Goal: Task Accomplishment & Management: Complete application form

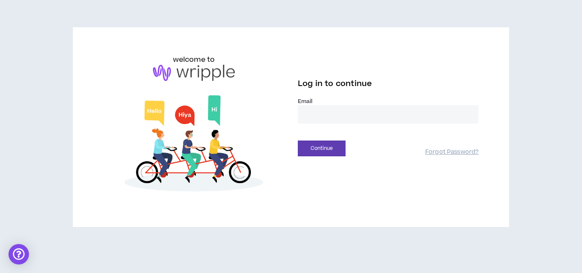
click at [336, 113] on input "email" at bounding box center [388, 114] width 181 height 18
type input "**********"
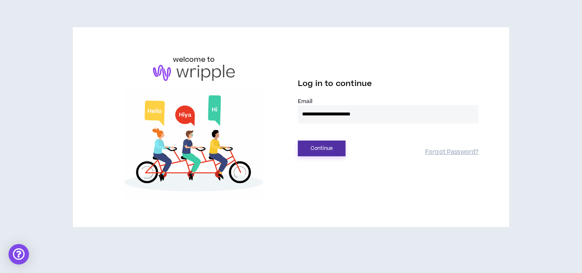
click at [326, 144] on button "Continue" at bounding box center [322, 149] width 48 height 16
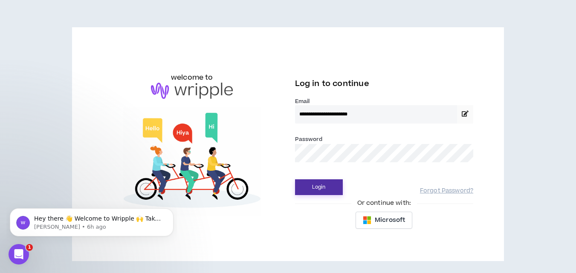
click at [329, 193] on button "Login" at bounding box center [319, 187] width 48 height 16
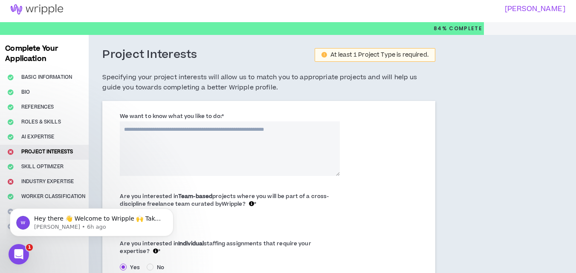
scroll to position [41, 0]
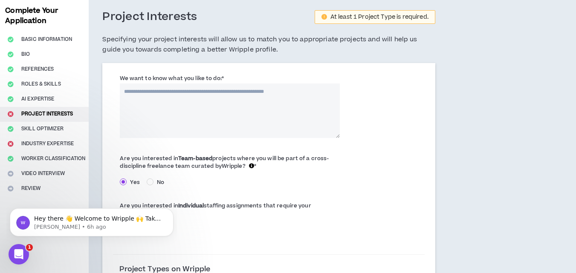
click at [216, 107] on textarea "We want to know what you like to do: *" at bounding box center [230, 111] width 220 height 55
click at [156, 102] on textarea "We want to know what you like to do: *" at bounding box center [230, 111] width 220 height 55
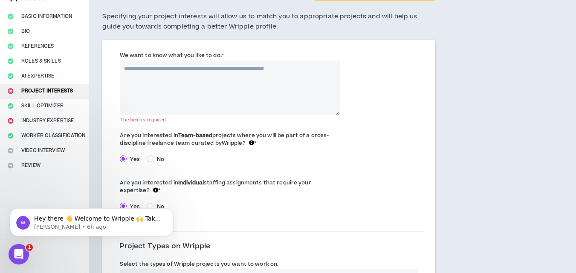
scroll to position [65, 0]
click at [134, 72] on textarea "We want to know what you like to do: *" at bounding box center [230, 87] width 220 height 55
paste textarea "**********"
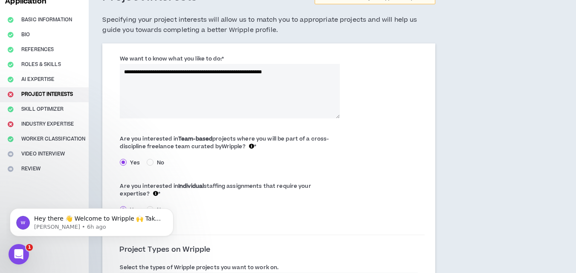
scroll to position [62, 0]
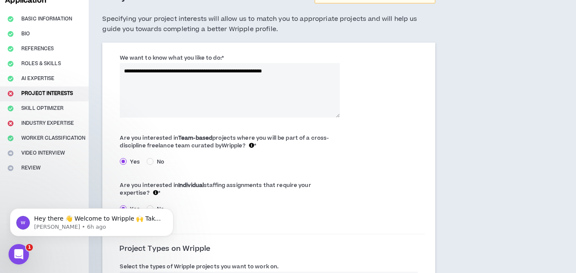
click at [124, 71] on textarea "**********" at bounding box center [230, 90] width 220 height 55
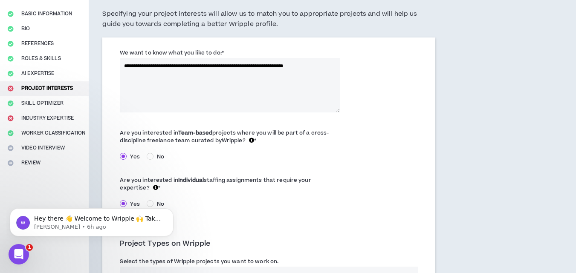
scroll to position [67, 0]
type textarea "**********"
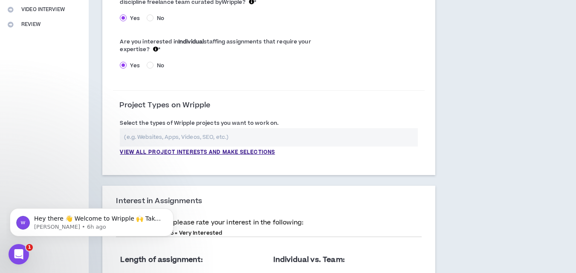
scroll to position [206, 0]
click at [181, 136] on input "text" at bounding box center [268, 137] width 297 height 18
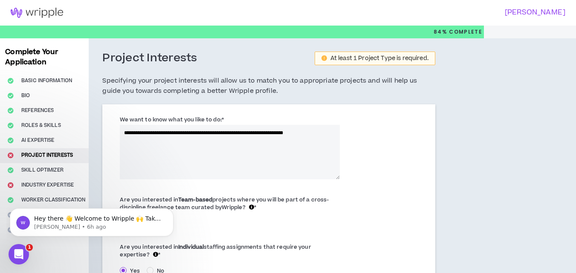
click at [218, 133] on textarea "**********" at bounding box center [230, 152] width 220 height 55
drag, startPoint x: 218, startPoint y: 133, endPoint x: 334, endPoint y: 131, distance: 115.9
click at [334, 131] on textarea "**********" at bounding box center [230, 152] width 220 height 55
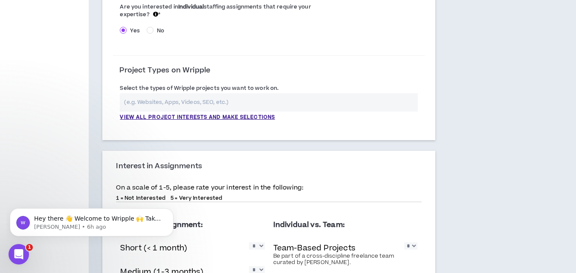
scroll to position [241, 0]
click at [207, 104] on input "text" at bounding box center [268, 102] width 297 height 18
paste input ", architectural plans and 3d renderings"
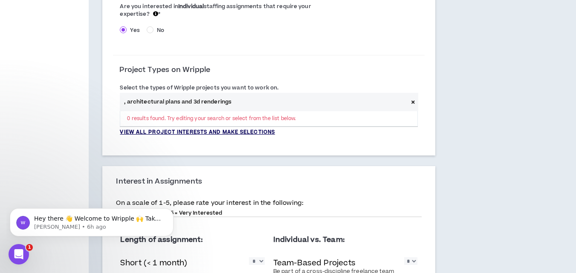
click at [185, 129] on p "View all project interests and make selections" at bounding box center [197, 133] width 155 height 8
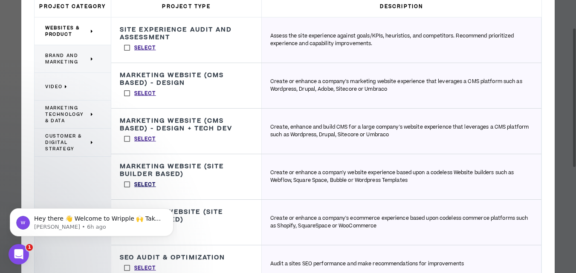
click at [143, 184] on p "Select" at bounding box center [145, 185] width 22 height 8
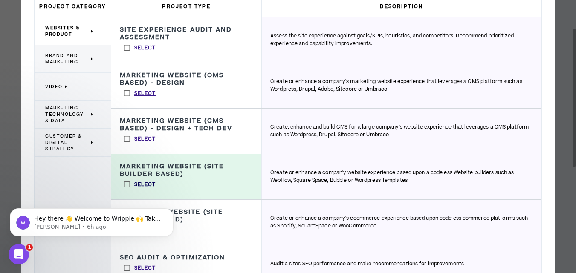
click at [143, 184] on p "Select" at bounding box center [145, 185] width 22 height 8
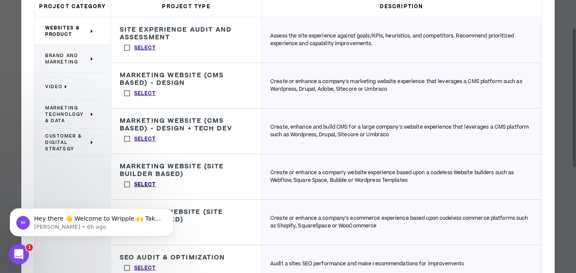
click at [143, 185] on p "Select" at bounding box center [145, 185] width 22 height 8
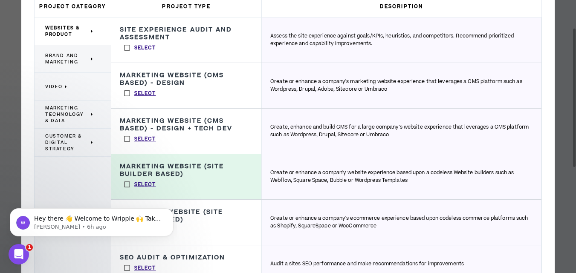
click at [205, 163] on h3 "Marketing Website (Site Builder Based)" at bounding box center [186, 170] width 133 height 15
click at [202, 185] on div "Marketing Website (Site Builder Based) Create or enhance a compan'y website exp…" at bounding box center [186, 176] width 150 height 45
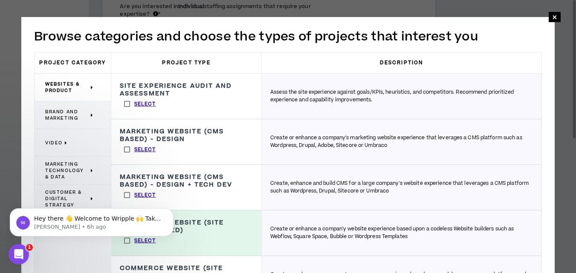
click at [167, 94] on h3 "Site Experience Audit and Assessment" at bounding box center [186, 89] width 133 height 15
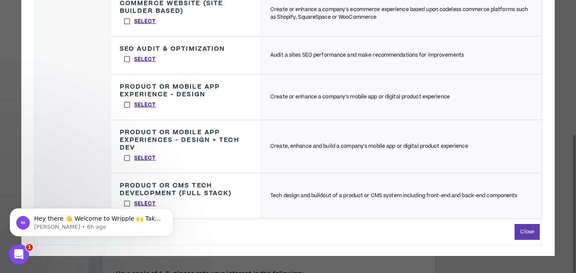
click at [312, 195] on p "Tech design and buildout of a product or CMS system including front-end and bac…" at bounding box center [393, 196] width 247 height 8
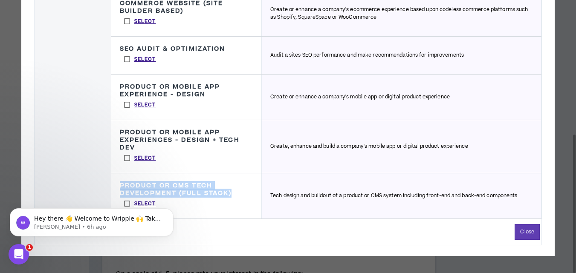
drag, startPoint x: 117, startPoint y: 185, endPoint x: 233, endPoint y: 192, distance: 115.7
click at [233, 192] on div "Product or CMS Tech Development (Full Stack) Tech design and buildout of a prod…" at bounding box center [186, 195] width 150 height 45
copy h3 "Product or CMS Tech Development (Full Stack)"
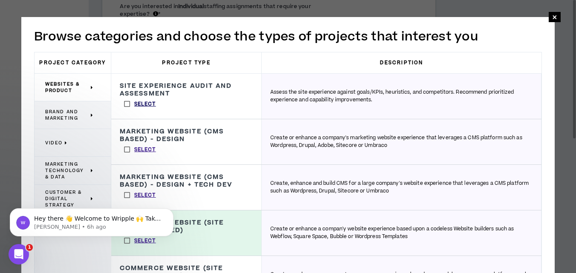
click at [144, 104] on p "Select" at bounding box center [145, 105] width 22 height 8
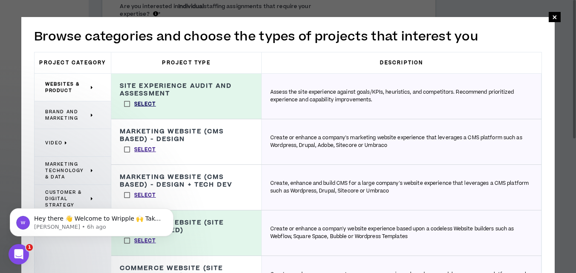
click at [144, 104] on p "Select" at bounding box center [145, 105] width 22 height 8
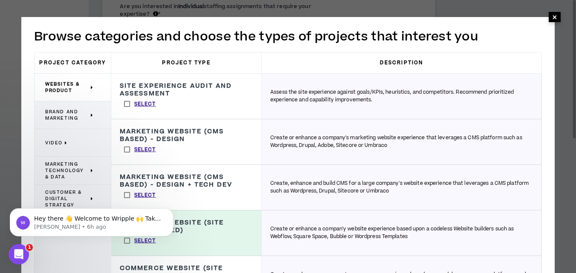
click at [554, 17] on span "×" at bounding box center [554, 17] width 5 height 10
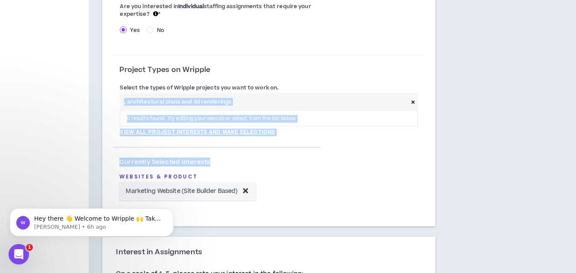
drag, startPoint x: 217, startPoint y: 146, endPoint x: 235, endPoint y: 105, distance: 44.7
click at [235, 105] on form "**********" at bounding box center [268, 42] width 311 height 341
click at [235, 96] on input ", architectural plans and 3d renderings" at bounding box center [264, 102] width 288 height 18
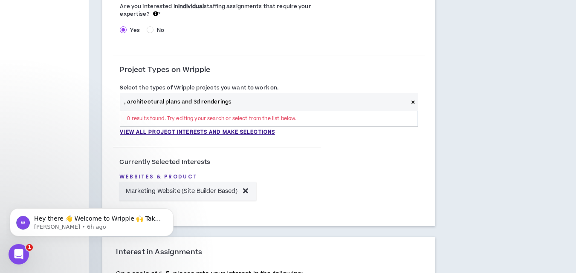
drag, startPoint x: 229, startPoint y: 103, endPoint x: 125, endPoint y: 101, distance: 104.0
click at [125, 101] on input ", architectural plans and 3d renderings" at bounding box center [264, 102] width 288 height 18
paste input "Product or CMS Tech Development (Full Stack)"
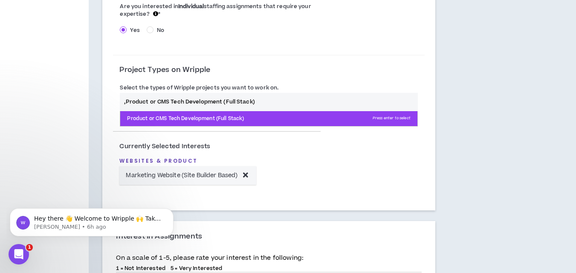
type input ",Product or CMS Tech Development (Full Stack)"
click at [243, 120] on p "Product or CMS Tech Development (Full Stack) Press enter to select" at bounding box center [268, 118] width 297 height 15
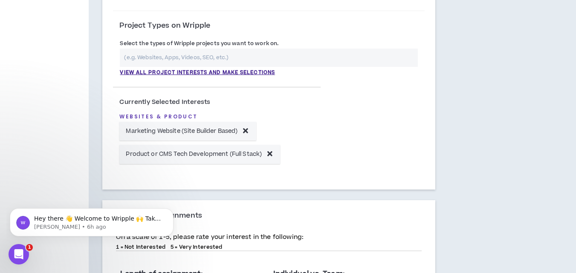
scroll to position [266, 0]
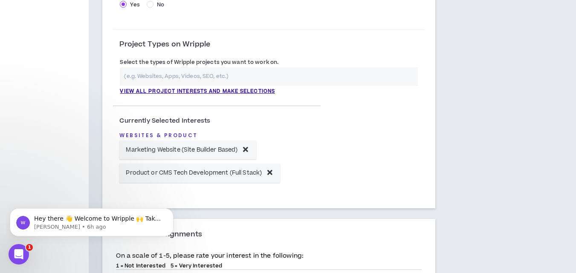
click at [178, 78] on input "text" at bounding box center [268, 76] width 297 height 18
type input "b"
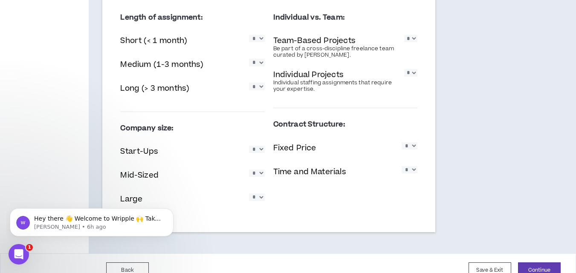
scroll to position [556, 0]
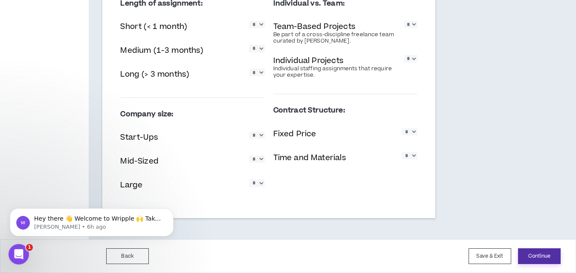
click at [545, 254] on button "Continue" at bounding box center [539, 256] width 43 height 16
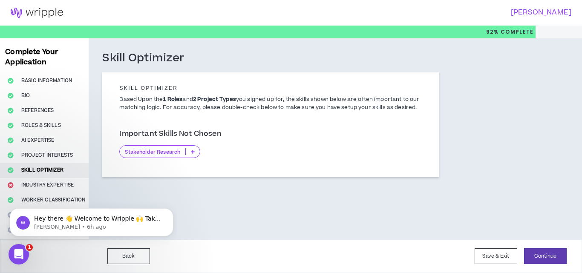
click at [170, 155] on p "Stakeholder Research" at bounding box center [153, 152] width 66 height 6
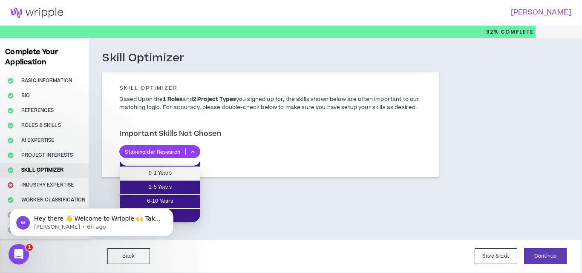
click at [169, 170] on span "0-1 Years" at bounding box center [160, 173] width 70 height 9
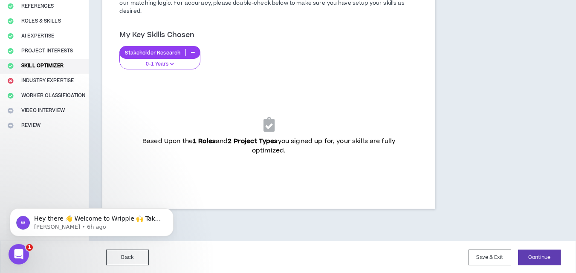
scroll to position [106, 0]
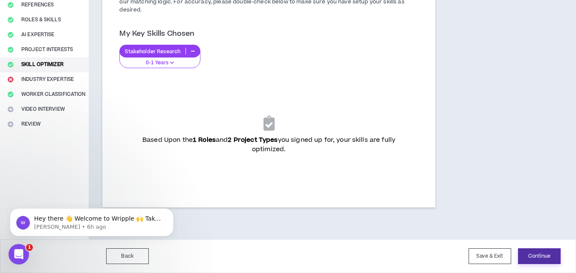
click at [540, 255] on button "Continue" at bounding box center [539, 256] width 43 height 16
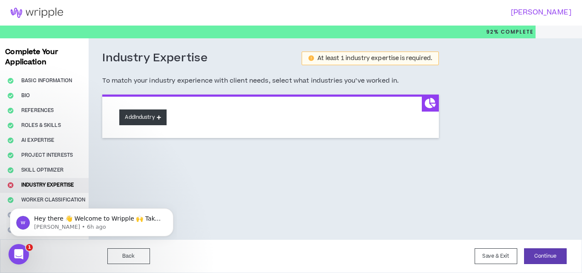
click at [159, 118] on icon at bounding box center [159, 117] width 4 height 5
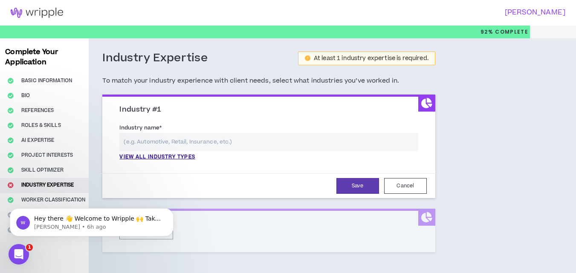
click at [188, 144] on input "text" at bounding box center [268, 142] width 298 height 18
drag, startPoint x: 117, startPoint y: 108, endPoint x: 165, endPoint y: 109, distance: 47.7
click at [165, 109] on div "Industry #1" at bounding box center [268, 109] width 311 height 9
copy h3 "Industry #1"
click at [156, 143] on input "text" at bounding box center [268, 142] width 298 height 18
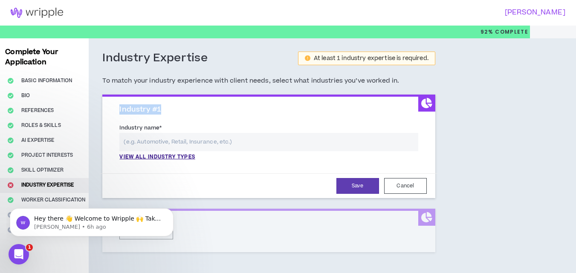
click at [156, 143] on input "text" at bounding box center [268, 142] width 298 height 18
paste input "Civil Engineering"
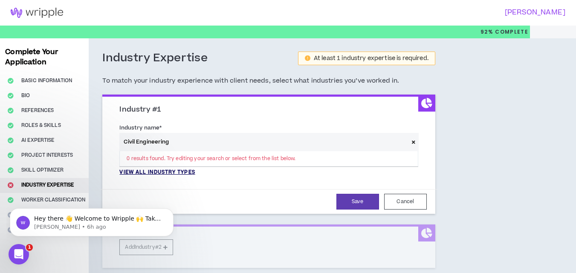
click at [167, 172] on p "View all industry types" at bounding box center [156, 173] width 75 height 8
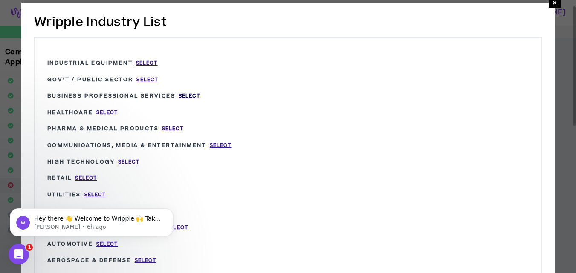
click at [190, 95] on span "Select" at bounding box center [190, 95] width 22 height 7
type input "Business Professional Services"
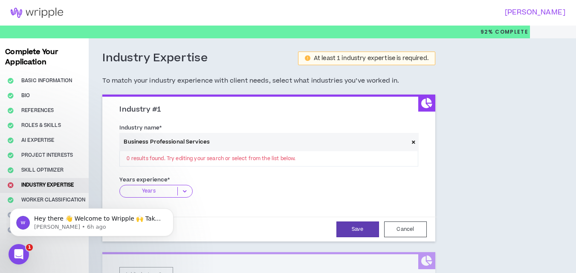
click at [163, 190] on p "Years" at bounding box center [149, 191] width 58 height 9
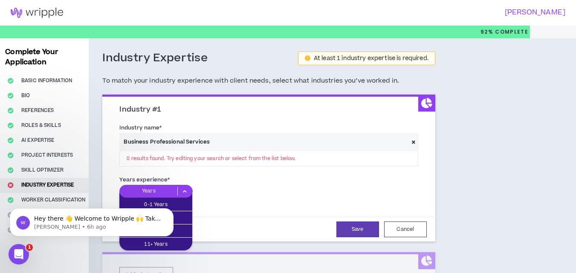
click html "Hey there 👋 Welcome to Wripple 🙌 Take a look around! If you have any questions,…"
drag, startPoint x: 160, startPoint y: 192, endPoint x: 184, endPoint y: 190, distance: 23.5
click html "Hey there 👋 Welcome to Wripple 🙌 Take a look around! If you have any questions,…"
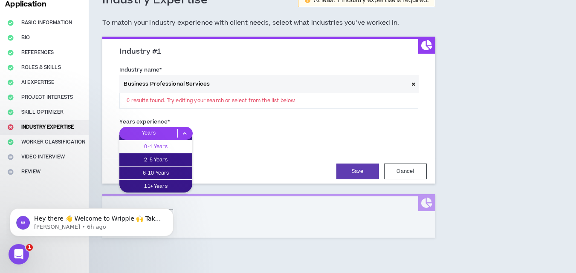
click at [148, 141] on div "0-1 Years" at bounding box center [155, 146] width 73 height 13
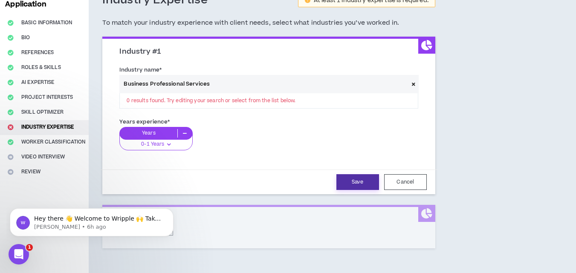
click at [362, 180] on button "Save" at bounding box center [357, 182] width 43 height 16
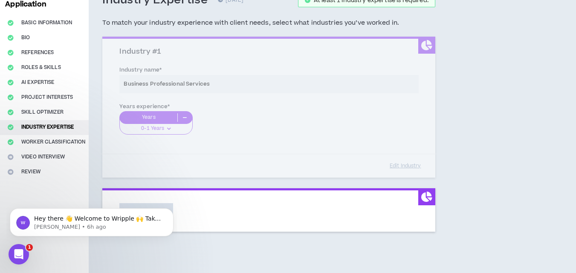
scroll to position [92, 0]
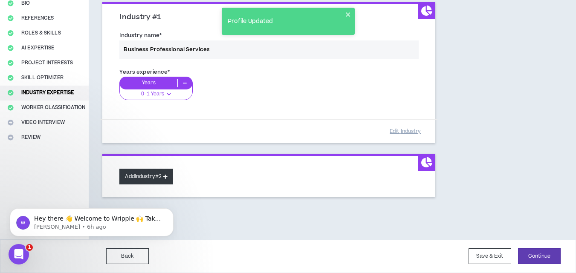
click at [168, 173] on button "Add Industry #2" at bounding box center [146, 177] width 54 height 16
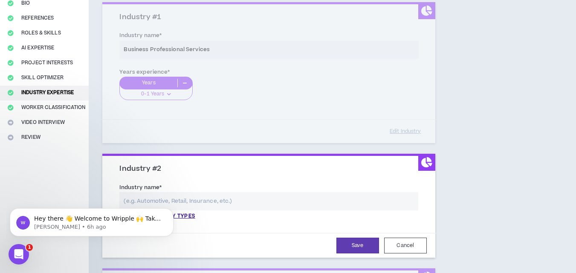
click at [178, 205] on input "text" at bounding box center [268, 201] width 298 height 18
click at [182, 214] on p "View all industry types" at bounding box center [156, 217] width 75 height 8
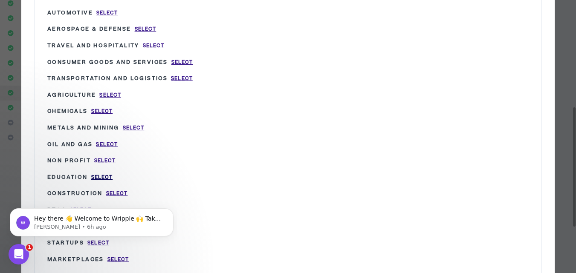
click at [101, 177] on span "Select" at bounding box center [102, 177] width 22 height 7
type input "Education"
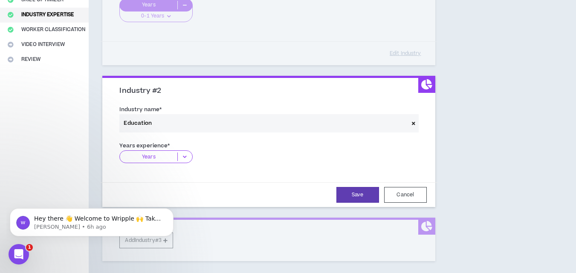
scroll to position [171, 0]
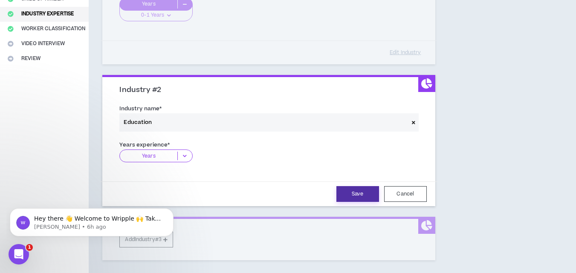
click at [355, 196] on button "Save" at bounding box center [357, 194] width 43 height 16
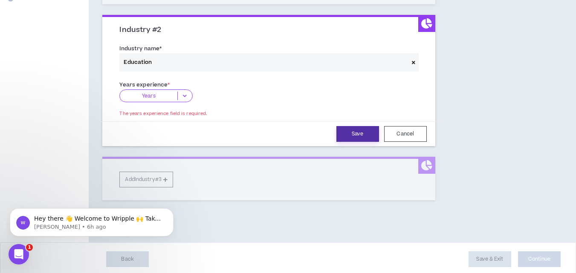
scroll to position [234, 0]
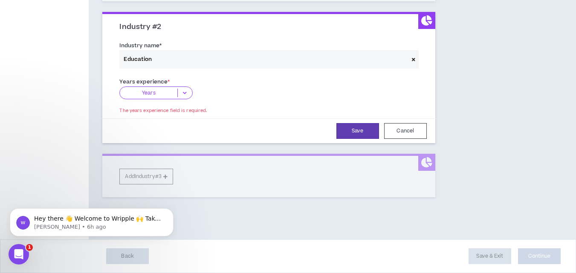
click at [162, 89] on p "Years" at bounding box center [149, 93] width 58 height 9
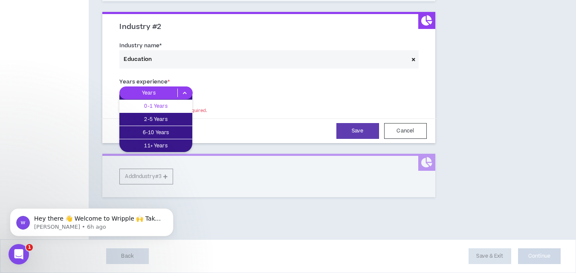
click at [159, 105] on p "0-1 Years" at bounding box center [155, 105] width 73 height 9
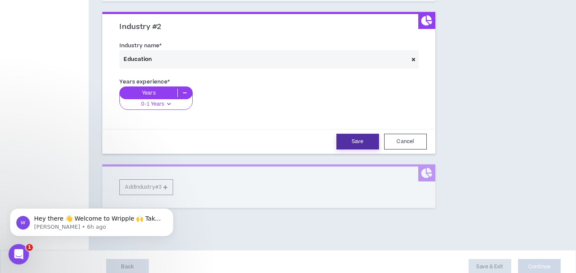
click at [358, 144] on button "Save" at bounding box center [357, 142] width 43 height 16
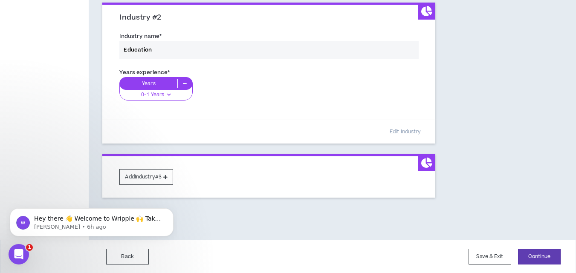
scroll to position [244, 0]
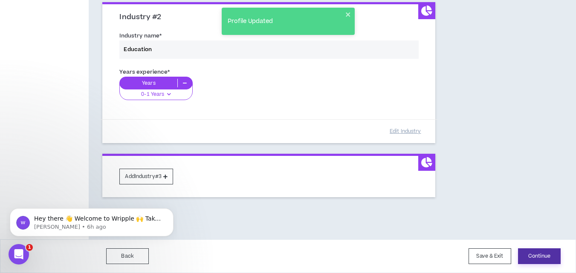
click at [549, 257] on button "Continue" at bounding box center [539, 256] width 43 height 16
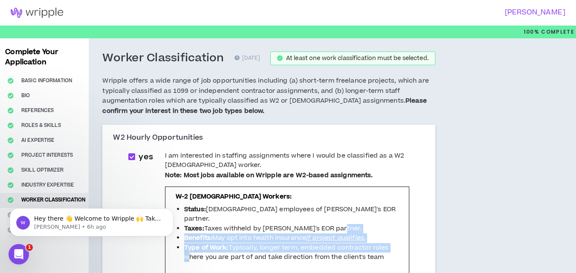
drag, startPoint x: 549, startPoint y: 257, endPoint x: 342, endPoint y: 187, distance: 218.4
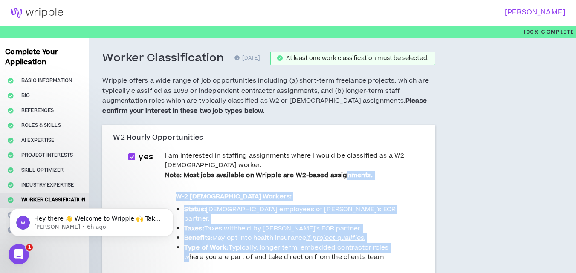
scroll to position [73, 0]
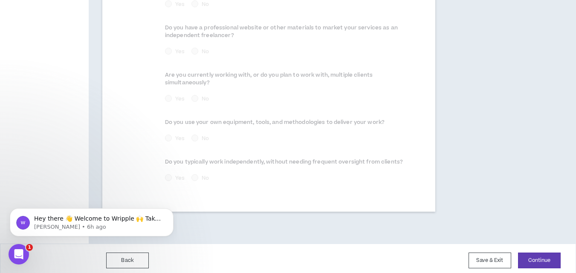
scroll to position [522, 0]
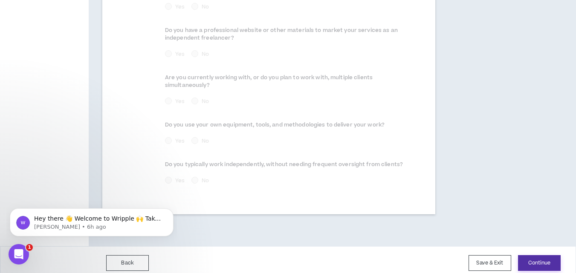
click at [530, 265] on button "Continue" at bounding box center [539, 263] width 43 height 16
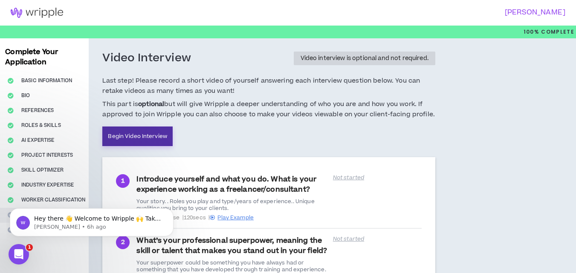
click at [154, 133] on link "Begin Video Interview" at bounding box center [137, 137] width 70 height 20
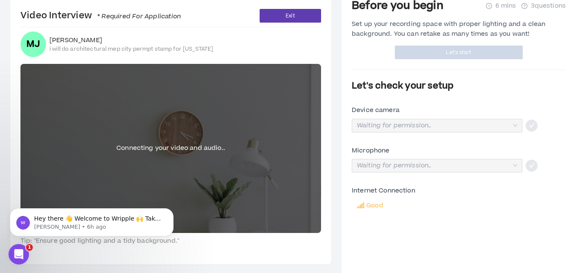
scroll to position [39, 0]
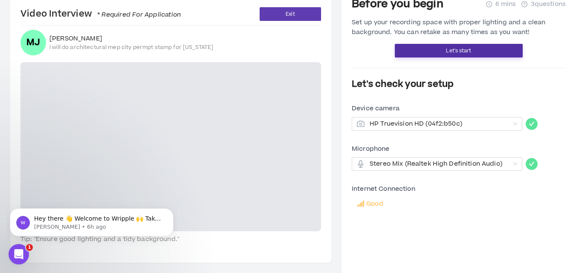
click at [456, 51] on span "Let's start" at bounding box center [458, 51] width 25 height 8
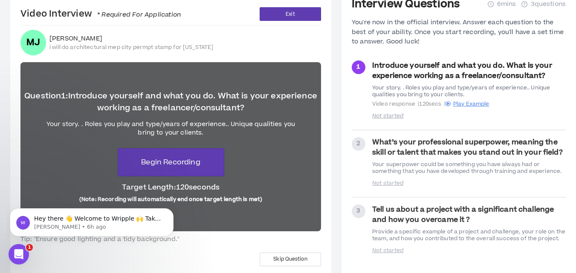
scroll to position [52, 0]
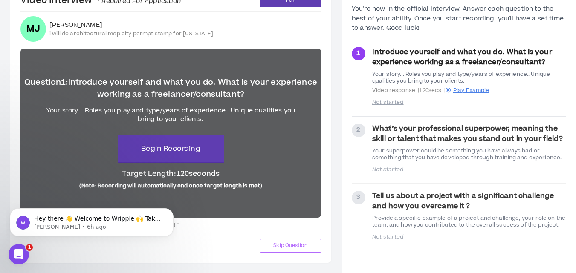
click at [293, 246] on span "Skip Question" at bounding box center [290, 246] width 34 height 8
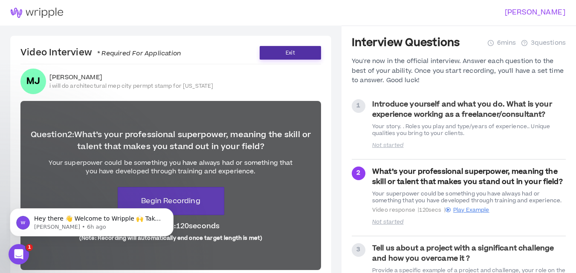
click at [290, 52] on span "Exit" at bounding box center [290, 53] width 9 height 8
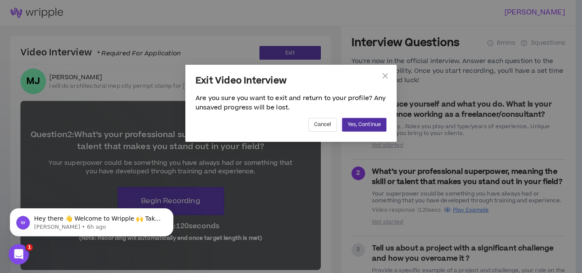
click at [363, 124] on span "Yes, Continue" at bounding box center [364, 125] width 33 height 8
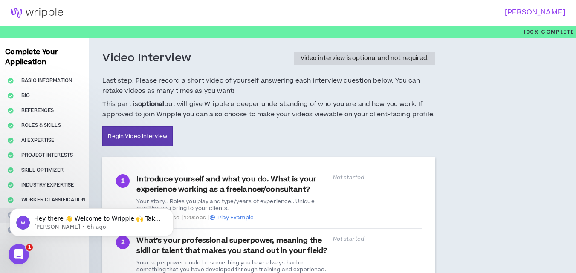
scroll to position [143, 0]
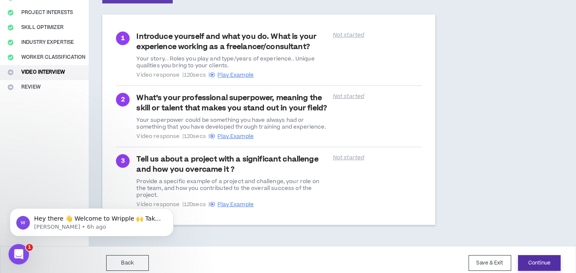
click at [536, 255] on button "Continue" at bounding box center [539, 263] width 43 height 16
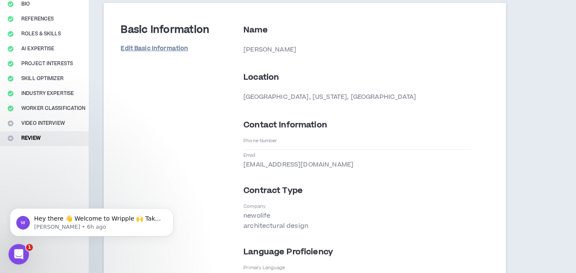
scroll to position [75, 0]
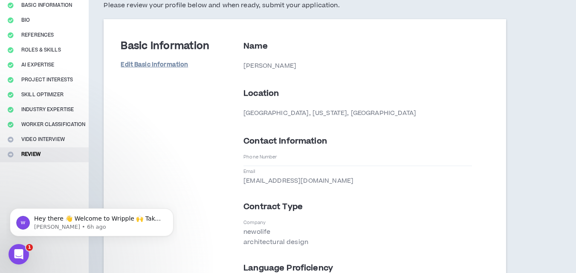
click at [152, 63] on link "Edit Basic Information" at bounding box center [154, 65] width 67 height 15
select select "*"
select select "NG"
select select "*******"
select select "*"
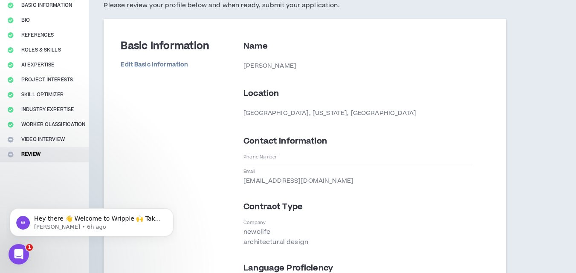
select select "**********"
select select "*****"
select select "**********"
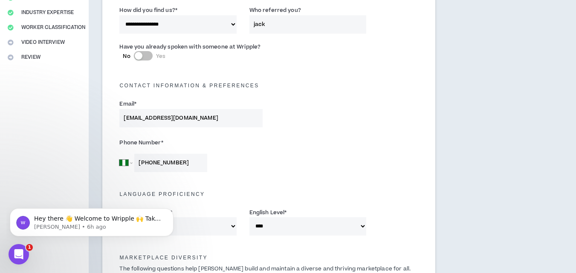
scroll to position [182, 0]
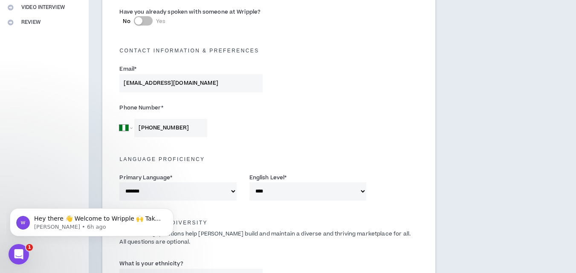
drag, startPoint x: 306, startPoint y: 165, endPoint x: 283, endPoint y: 162, distance: 24.0
click at [306, 165] on div "Language Proficiency" at bounding box center [268, 157] width 311 height 27
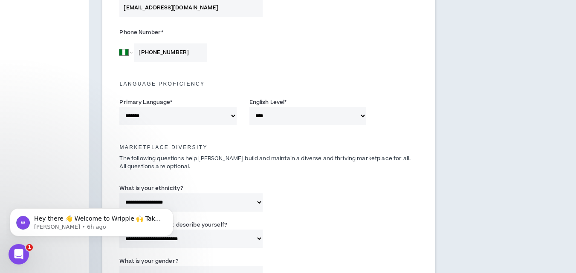
scroll to position [0, 0]
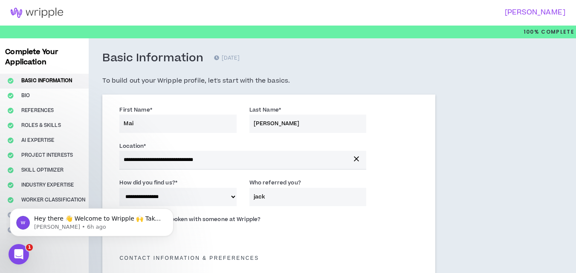
click at [548, 26] on p "100% Complete" at bounding box center [548, 32] width 51 height 13
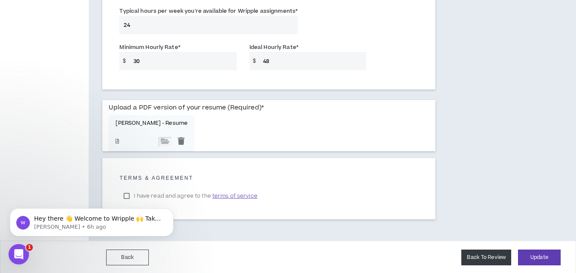
scroll to position [698, 0]
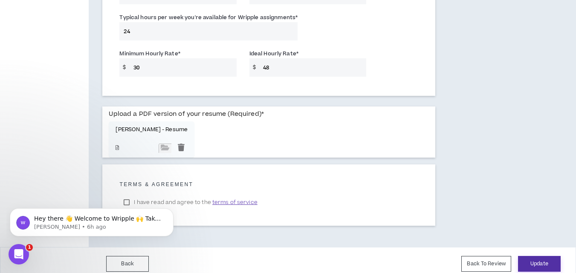
click at [521, 263] on button "Update" at bounding box center [539, 264] width 43 height 16
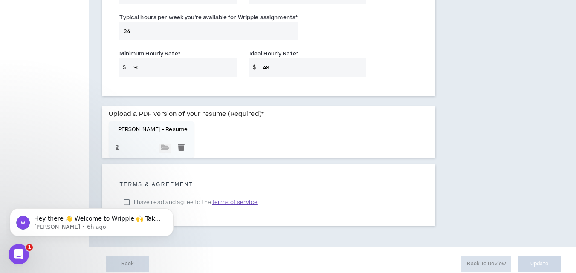
scroll to position [705, 0]
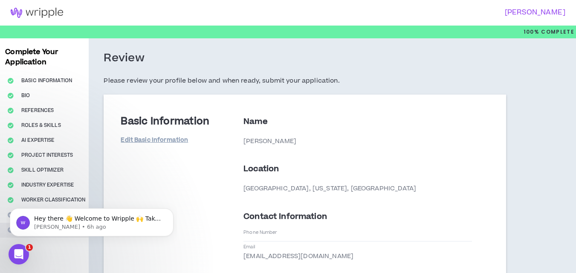
click at [544, 13] on h3 "[PERSON_NAME]" at bounding box center [424, 13] width 283 height 8
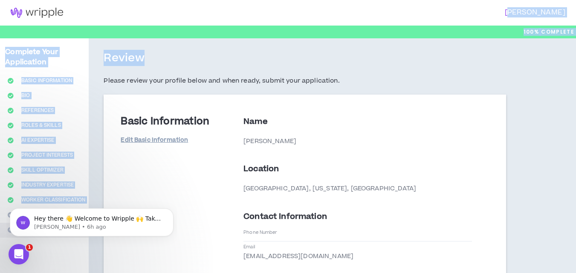
drag, startPoint x: 544, startPoint y: 13, endPoint x: 540, endPoint y: 138, distance: 124.9
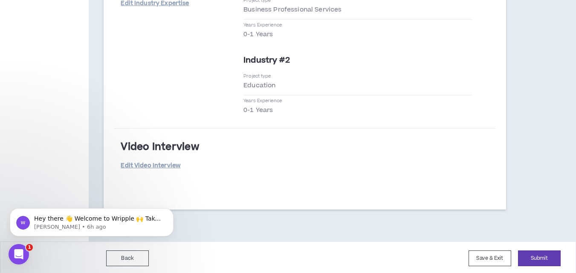
scroll to position [1463, 0]
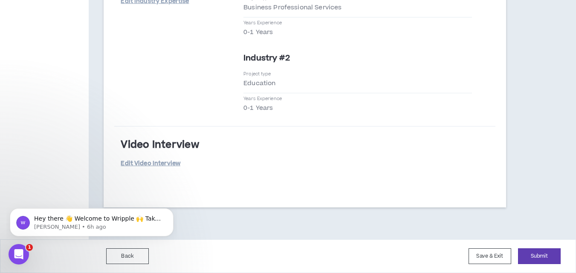
click at [537, 247] on div "Back Save & Exit Submit Save & Exit" at bounding box center [288, 256] width 576 height 34
click at [536, 256] on button "Submit" at bounding box center [539, 256] width 43 height 16
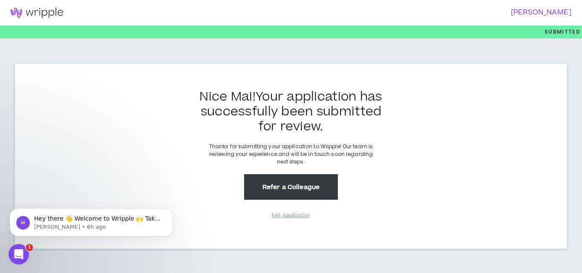
click at [318, 191] on button "Refer a Colleague" at bounding box center [291, 187] width 94 height 26
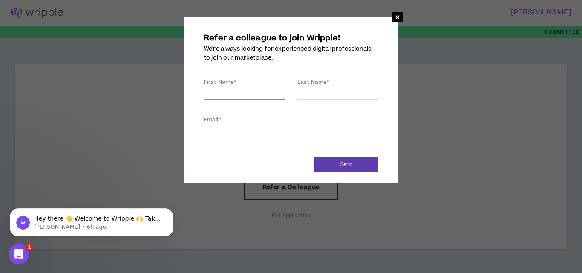
click at [213, 92] on input "First Name *" at bounding box center [244, 93] width 81 height 13
type input "Mai"
click at [397, 14] on span "×" at bounding box center [397, 17] width 5 height 10
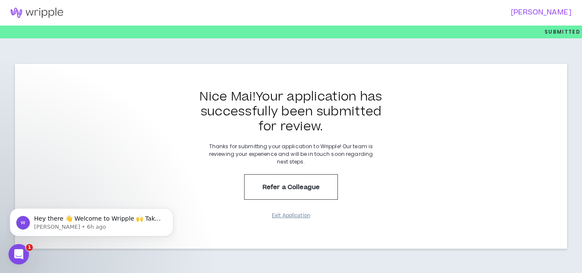
click at [292, 214] on button "Exit Application" at bounding box center [291, 215] width 43 height 15
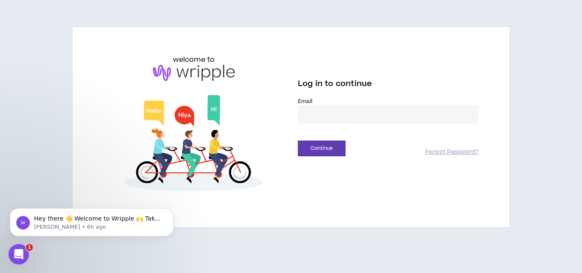
click at [313, 115] on input "email" at bounding box center [388, 114] width 181 height 18
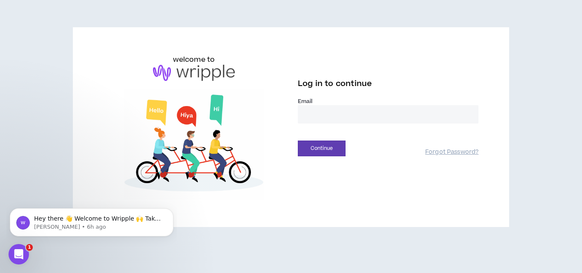
type input "**********"
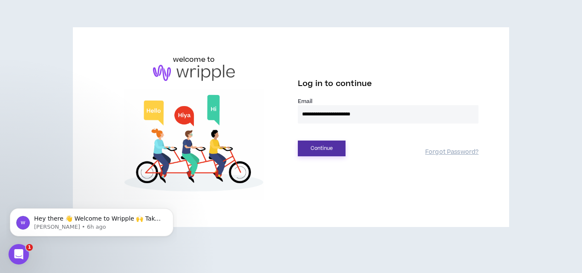
click at [317, 150] on button "Continue" at bounding box center [322, 149] width 48 height 16
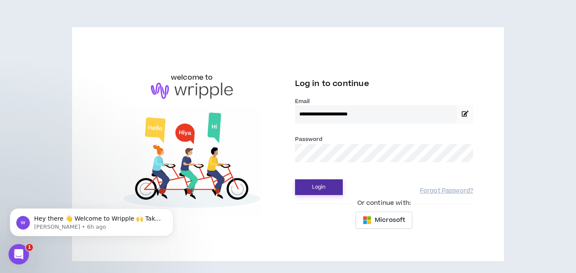
click at [315, 186] on button "Login" at bounding box center [319, 187] width 48 height 16
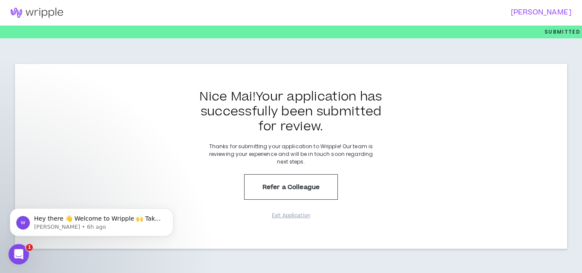
click at [573, 32] on p "Submitted" at bounding box center [563, 32] width 36 height 13
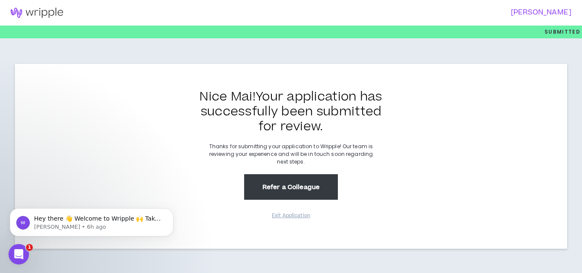
click at [306, 196] on button "Refer a Colleague" at bounding box center [291, 187] width 94 height 26
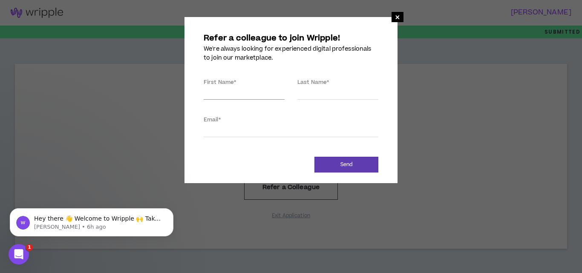
click at [234, 92] on input "First Name *" at bounding box center [244, 93] width 81 height 13
type input "Mai"
click at [306, 95] on input "Last Name *" at bounding box center [337, 93] width 81 height 13
type input "[PERSON_NAME]"
click at [249, 129] on input "Email *" at bounding box center [291, 130] width 175 height 13
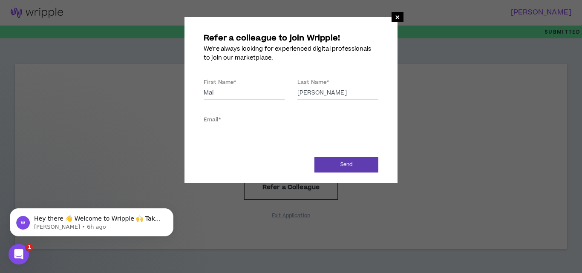
type input "[EMAIL_ADDRESS][DOMAIN_NAME]"
click at [349, 164] on button "Send" at bounding box center [346, 165] width 64 height 16
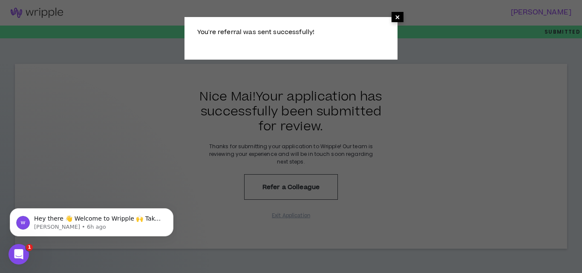
click at [400, 15] on span "×" at bounding box center [398, 17] width 12 height 10
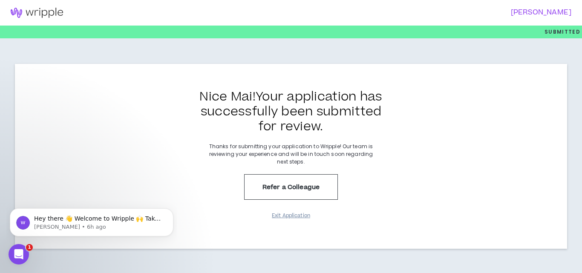
click at [293, 217] on button "Exit Application" at bounding box center [291, 215] width 43 height 15
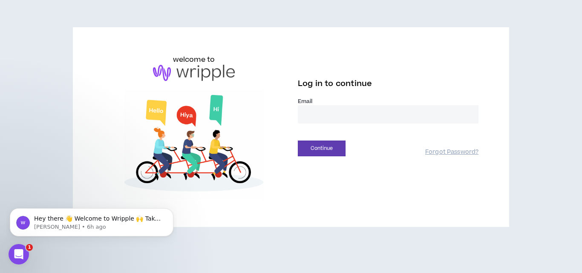
click at [309, 115] on input "email" at bounding box center [388, 114] width 181 height 18
type input "**********"
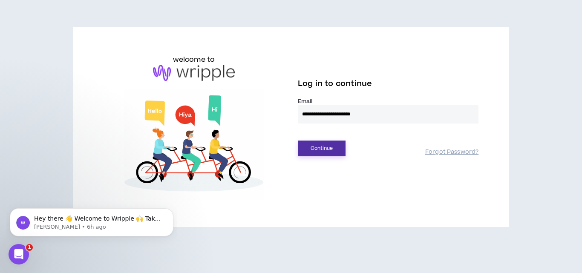
click at [311, 146] on button "Continue" at bounding box center [322, 149] width 48 height 16
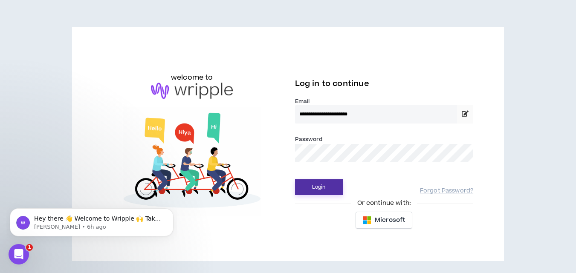
click at [311, 184] on button "Login" at bounding box center [319, 187] width 48 height 16
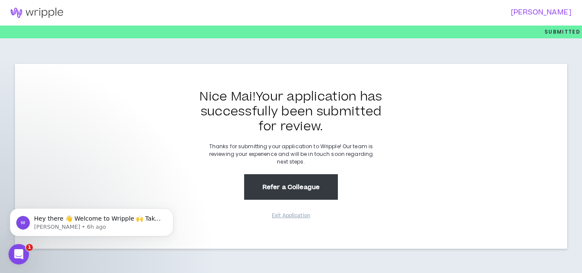
click at [301, 188] on button "Refer a Colleague" at bounding box center [291, 187] width 94 height 26
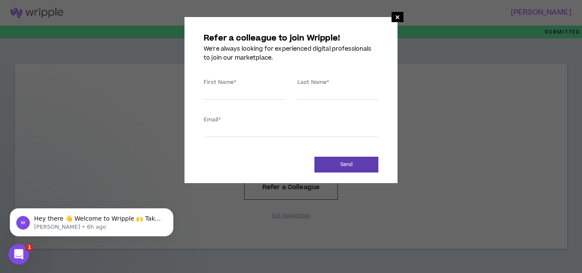
click at [231, 88] on label "First Name *" at bounding box center [220, 82] width 32 height 14
click at [231, 88] on input "First Name *" at bounding box center [244, 93] width 81 height 13
click at [235, 92] on input "First Name *" at bounding box center [244, 93] width 81 height 13
type input "Mai"
click at [319, 86] on label "Last Name *" at bounding box center [313, 82] width 32 height 14
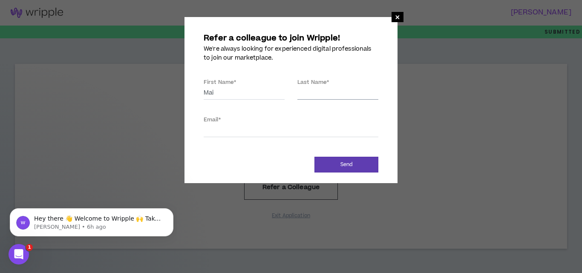
click at [319, 87] on input "Last Name *" at bounding box center [337, 93] width 81 height 13
click at [314, 92] on input "Last Name *" at bounding box center [337, 93] width 81 height 13
type input "[PERSON_NAME]"
click at [246, 137] on input "Email *" at bounding box center [291, 130] width 175 height 13
type input "[EMAIL_ADDRESS][DOMAIN_NAME]"
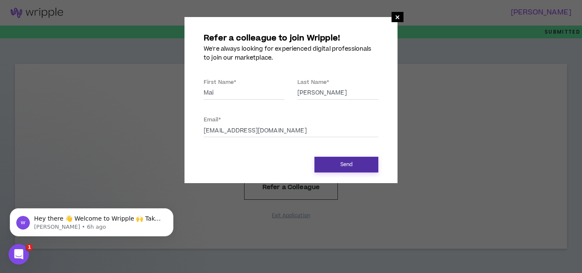
click at [338, 164] on button "Send" at bounding box center [346, 165] width 64 height 16
